Goal: Navigation & Orientation: Find specific page/section

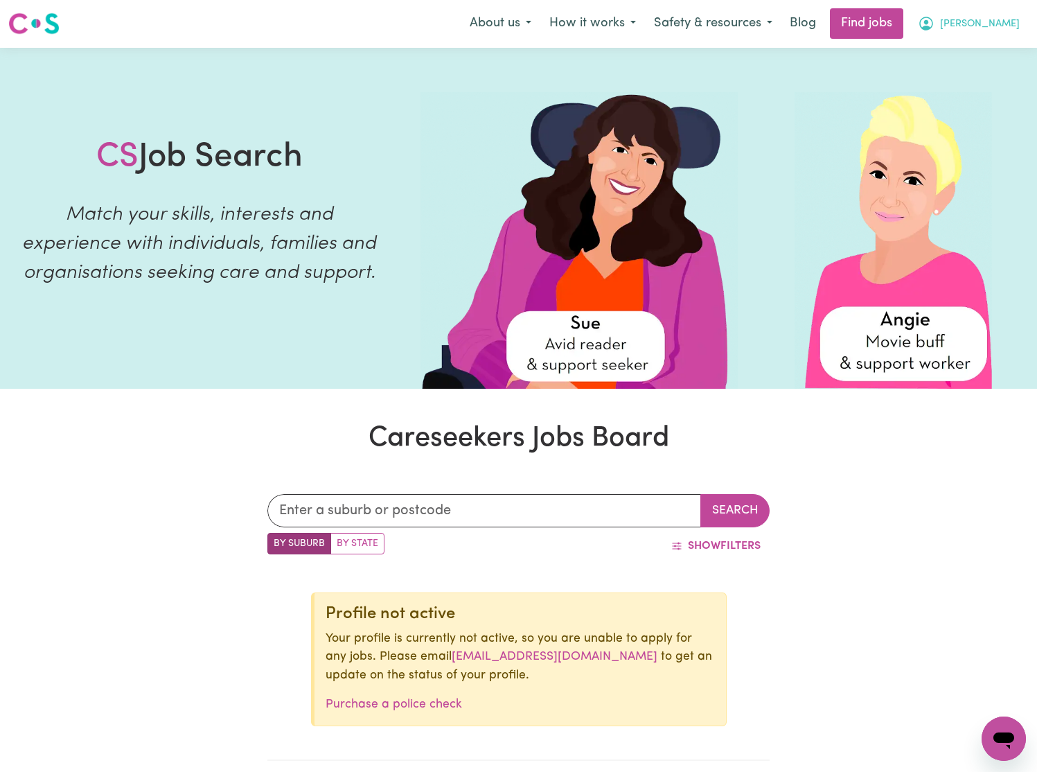
click at [1008, 22] on span "[PERSON_NAME]" at bounding box center [980, 24] width 80 height 15
click at [968, 56] on link "My Account" at bounding box center [972, 53] width 109 height 26
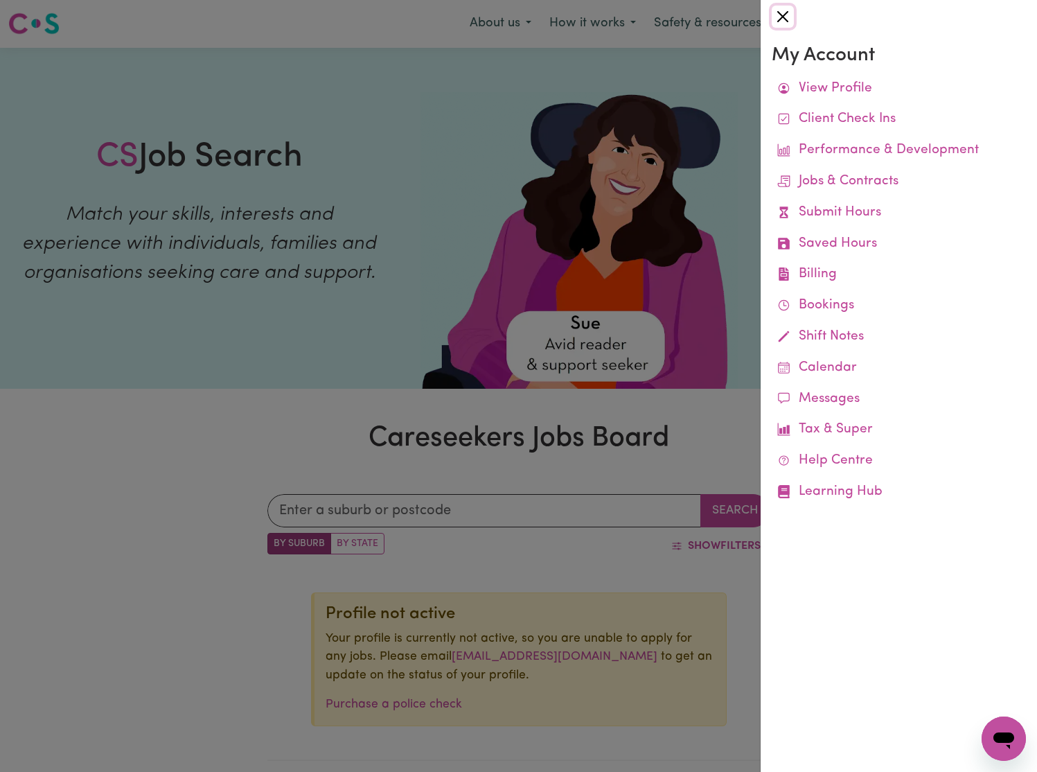
click at [783, 19] on button "Close" at bounding box center [783, 17] width 22 height 22
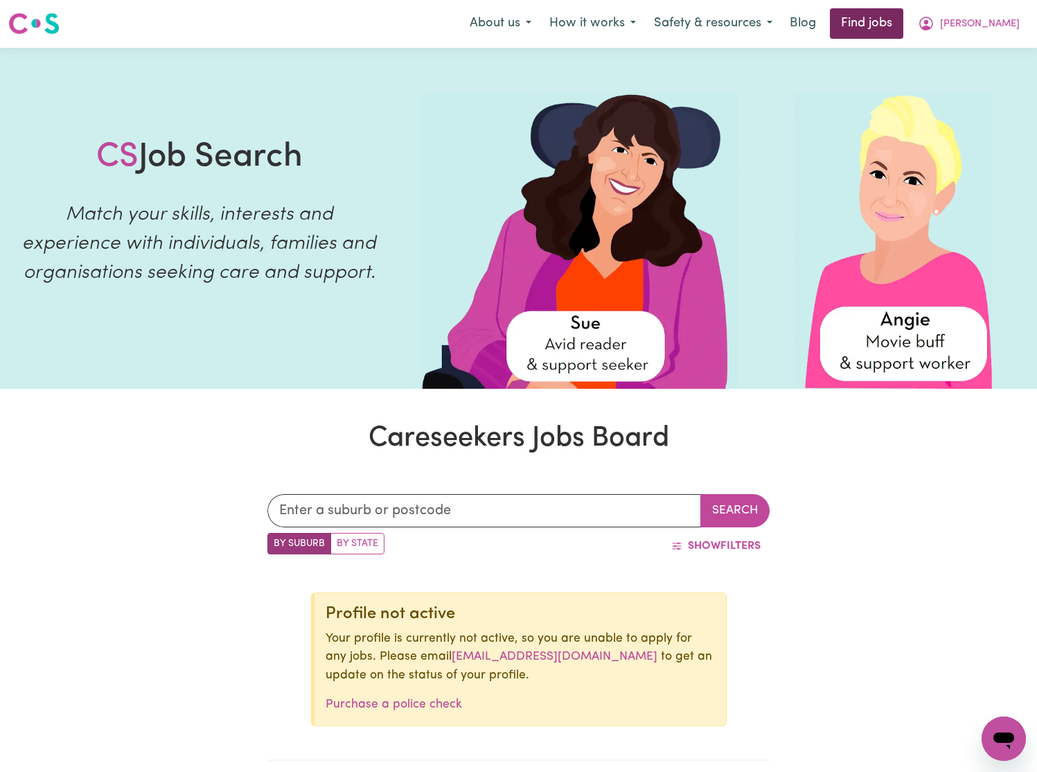
click at [903, 24] on link "Find jobs" at bounding box center [866, 23] width 73 height 30
